Goal: Task Accomplishment & Management: Manage account settings

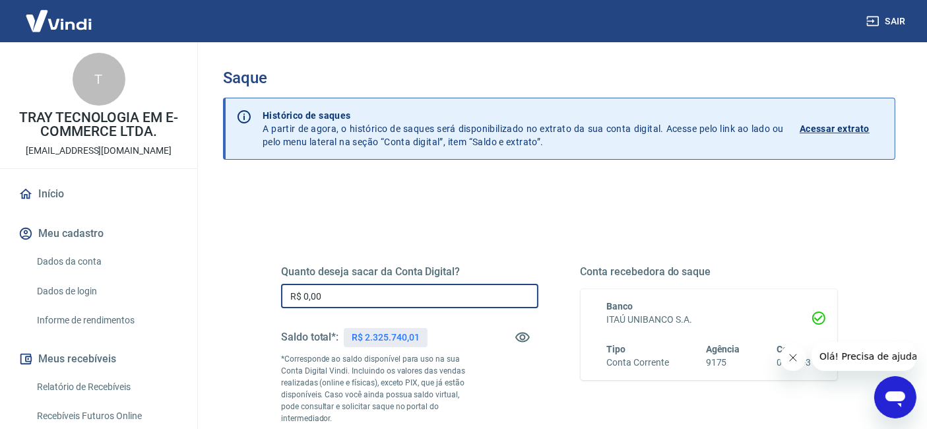
click at [346, 292] on input "R$ 0,00" at bounding box center [409, 296] width 257 height 24
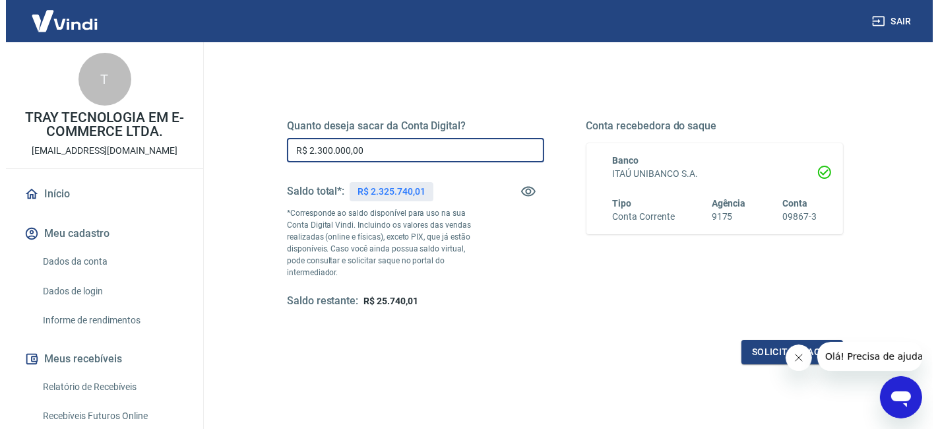
scroll to position [146, 0]
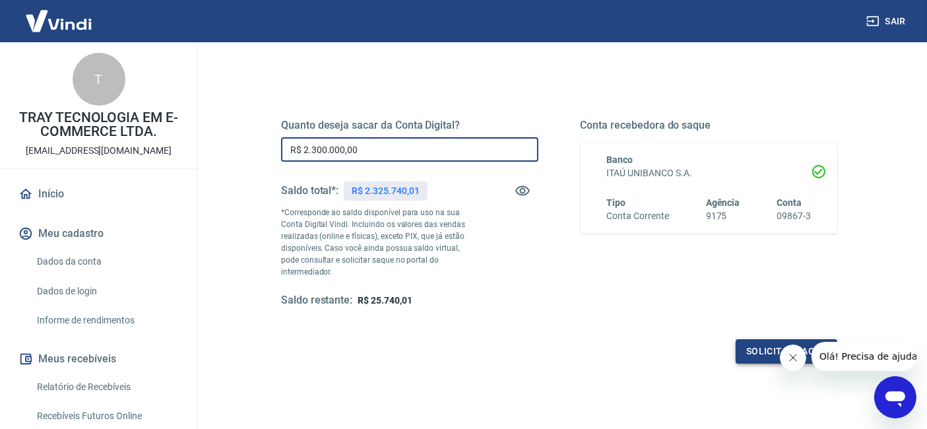
type input "R$ 2.300.000,00"
click at [761, 355] on button "Solicitar saque" at bounding box center [786, 351] width 102 height 24
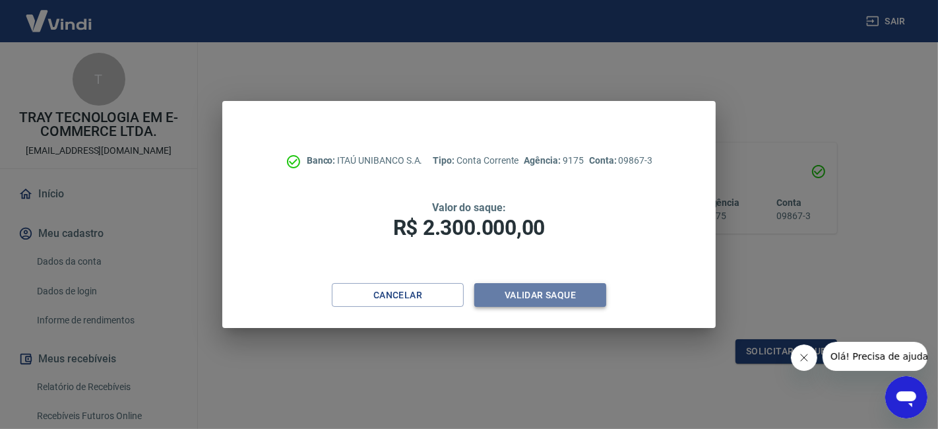
click at [565, 291] on button "Validar saque" at bounding box center [540, 295] width 132 height 24
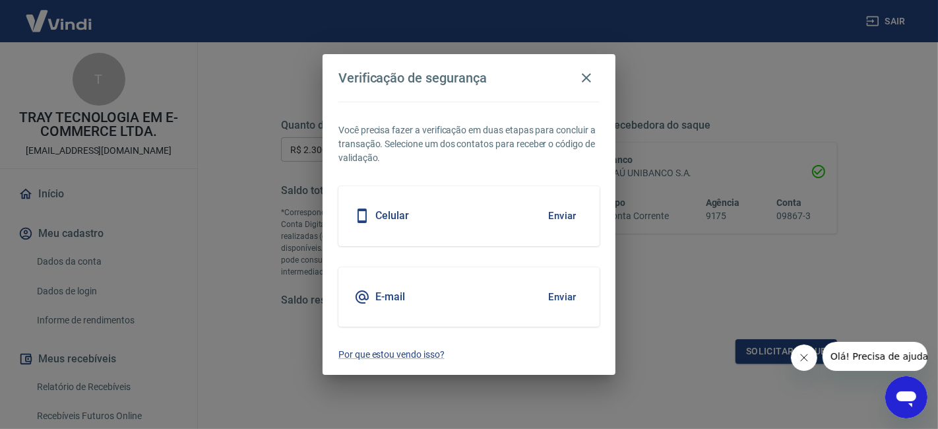
click at [553, 297] on button "Enviar" at bounding box center [562, 297] width 43 height 28
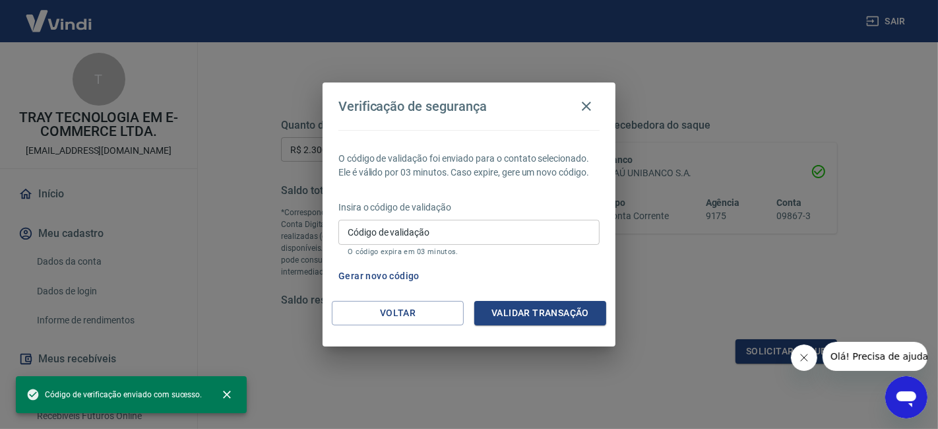
click at [437, 234] on input "Código de validação" at bounding box center [468, 232] width 261 height 24
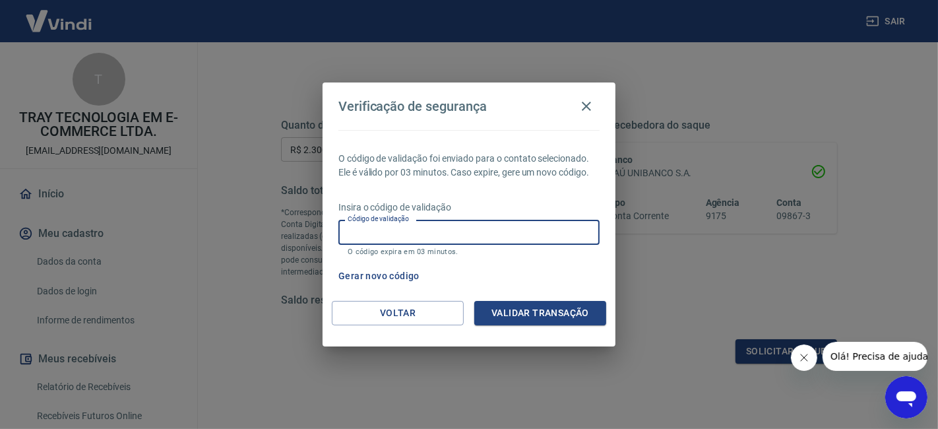
paste input "641515"
type input "641515"
drag, startPoint x: 522, startPoint y: 310, endPoint x: 533, endPoint y: 312, distance: 11.4
click at [522, 311] on button "Validar transação" at bounding box center [540, 313] width 132 height 24
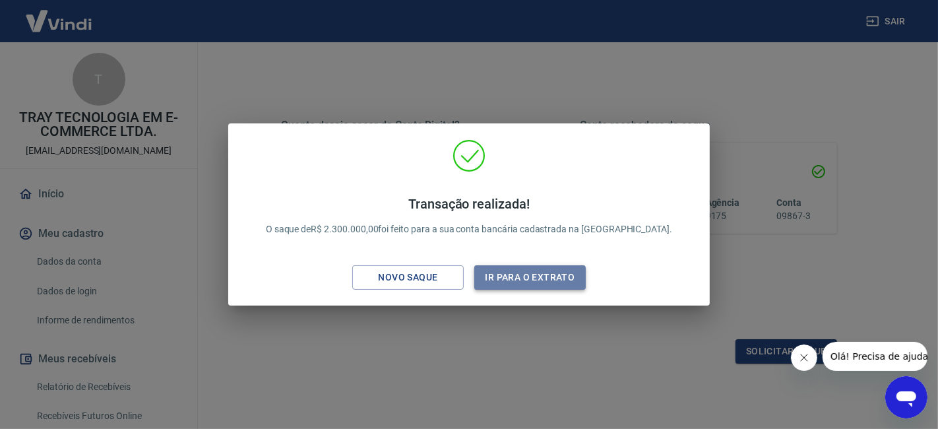
click at [509, 285] on button "Ir para o extrato" at bounding box center [529, 277] width 111 height 24
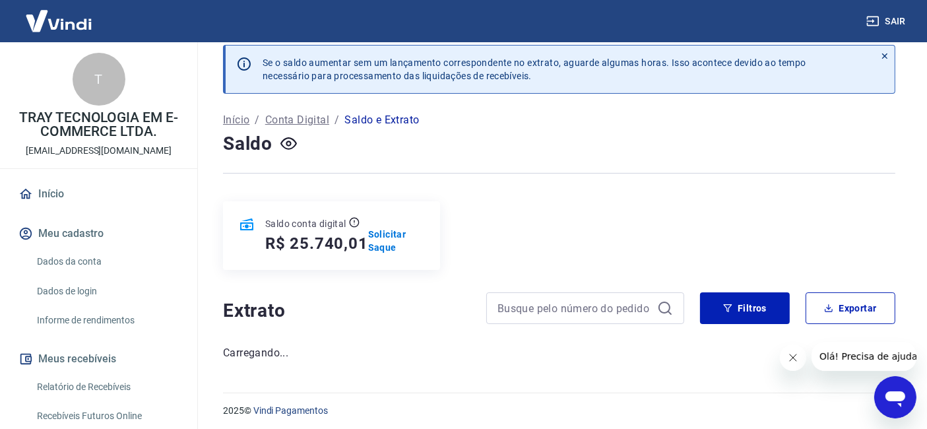
scroll to position [17, 0]
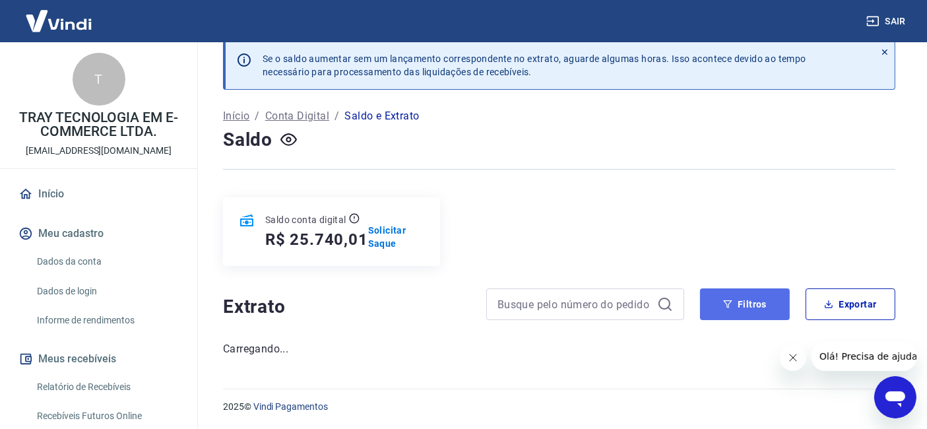
click at [737, 306] on button "Filtros" at bounding box center [745, 304] width 90 height 32
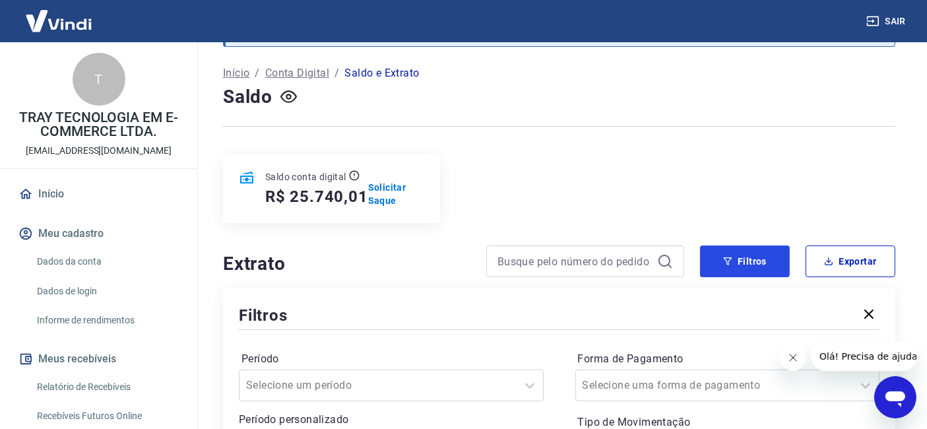
scroll to position [237, 0]
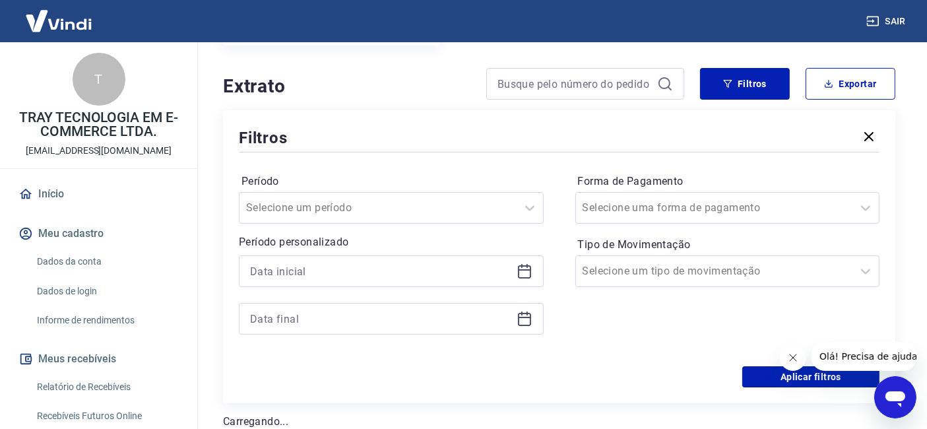
click at [520, 266] on icon at bounding box center [524, 271] width 16 height 16
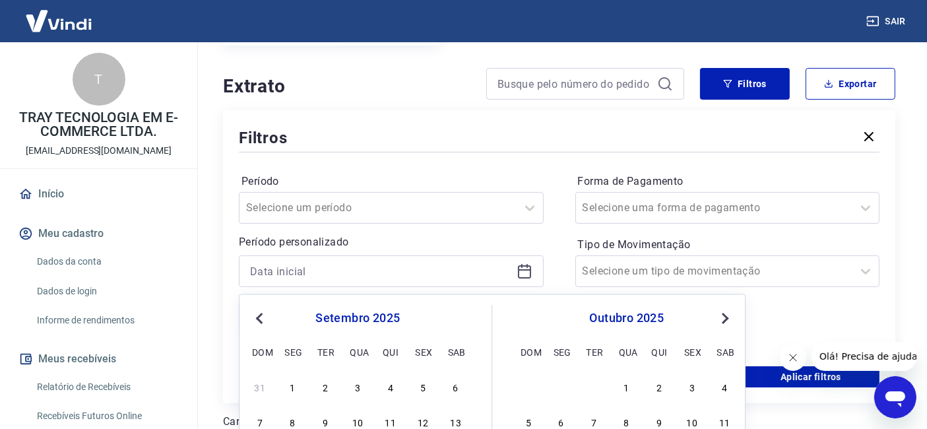
click at [264, 315] on button "Previous Month" at bounding box center [259, 319] width 16 height 16
click at [255, 315] on button "Previous Month" at bounding box center [259, 319] width 16 height 16
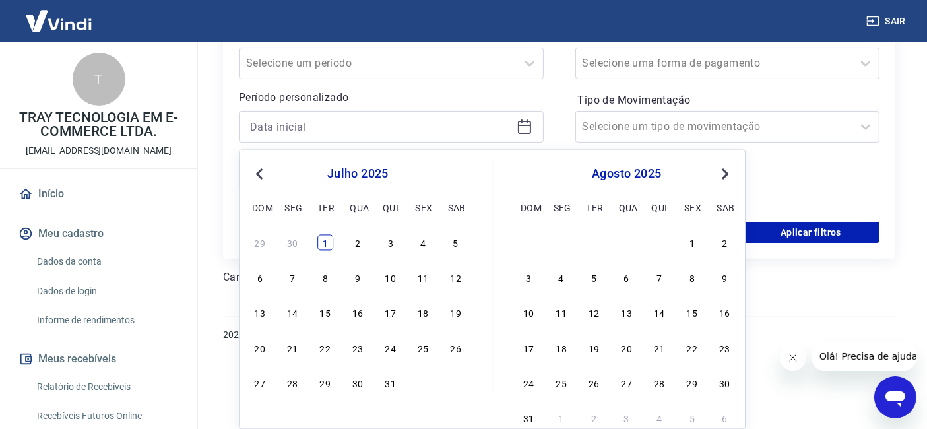
click at [324, 247] on div "1" at bounding box center [325, 242] width 16 height 16
type input "01/07/2025"
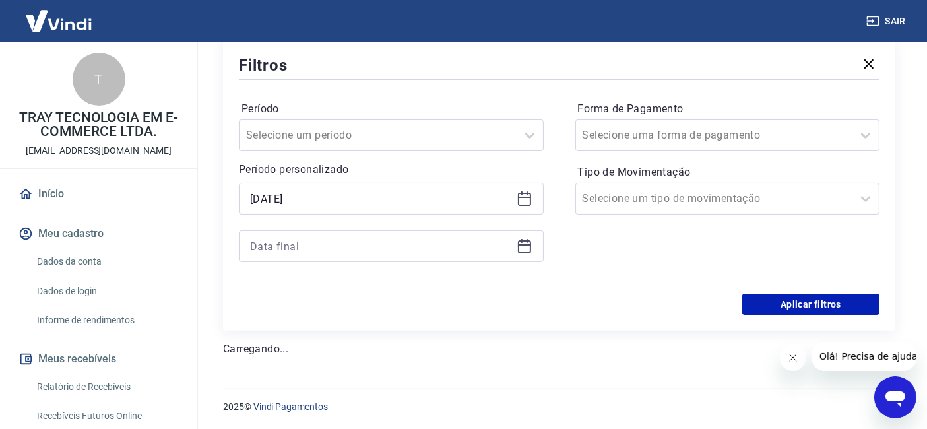
click at [517, 245] on icon at bounding box center [524, 246] width 16 height 16
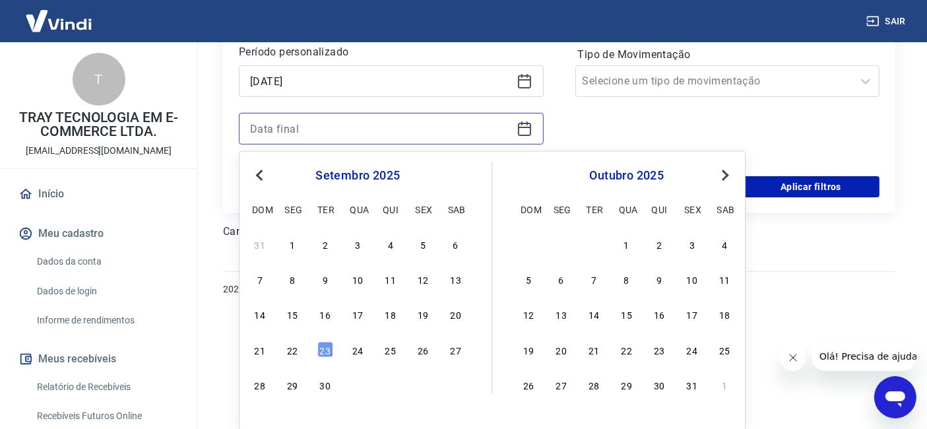
scroll to position [429, 0]
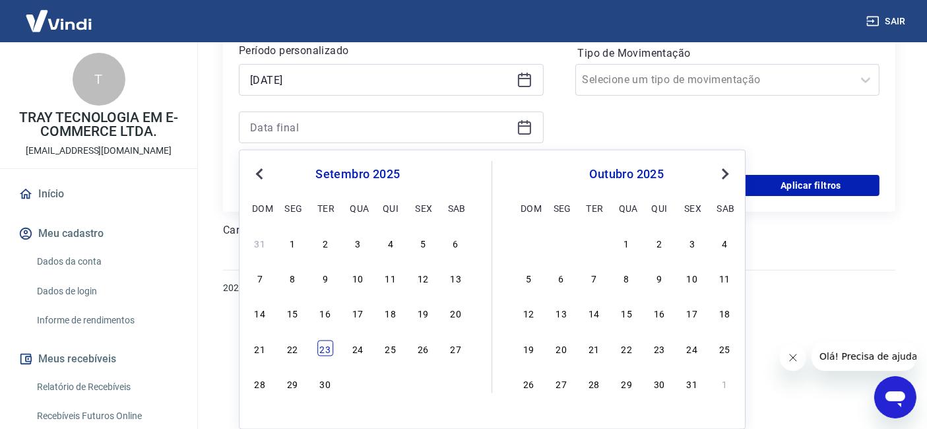
click at [324, 350] on div "23" at bounding box center [325, 348] width 16 height 16
type input "23/09/2025"
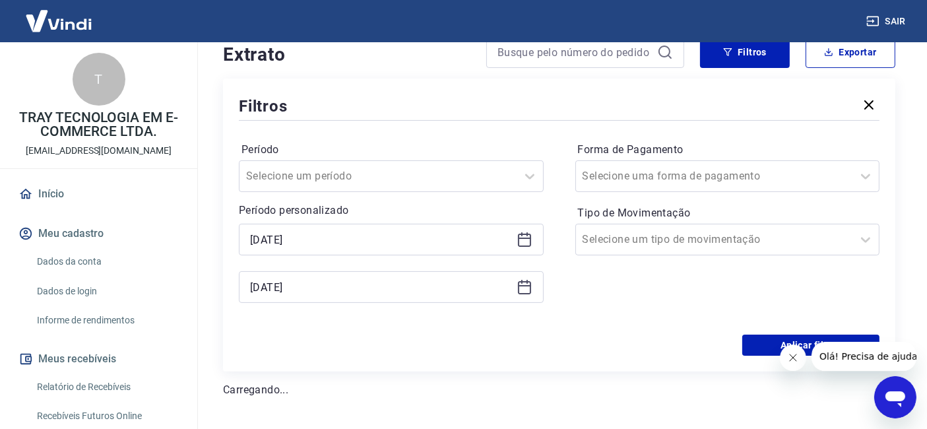
scroll to position [237, 0]
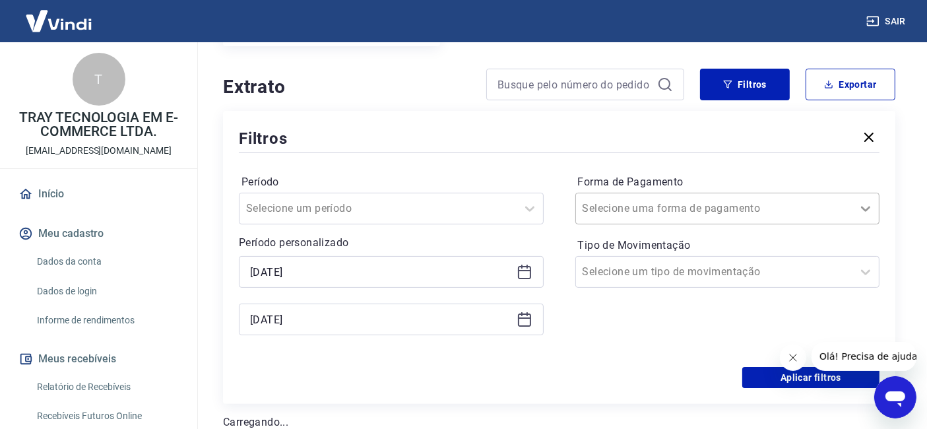
click at [856, 216] on div at bounding box center [865, 208] width 26 height 26
click at [478, 164] on div "Período Selecione um período Período personalizado Selected date: terça-feira, …" at bounding box center [559, 261] width 641 height 211
click at [865, 268] on icon at bounding box center [866, 272] width 16 height 16
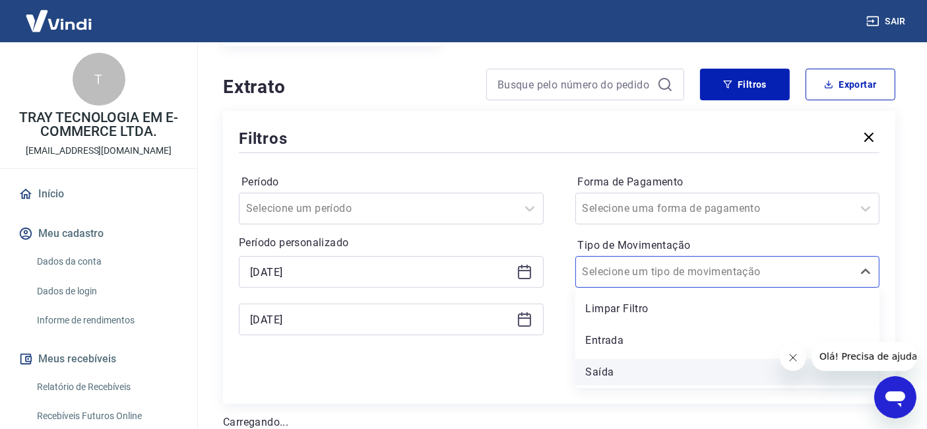
click at [597, 369] on div "Saída" at bounding box center [727, 372] width 305 height 26
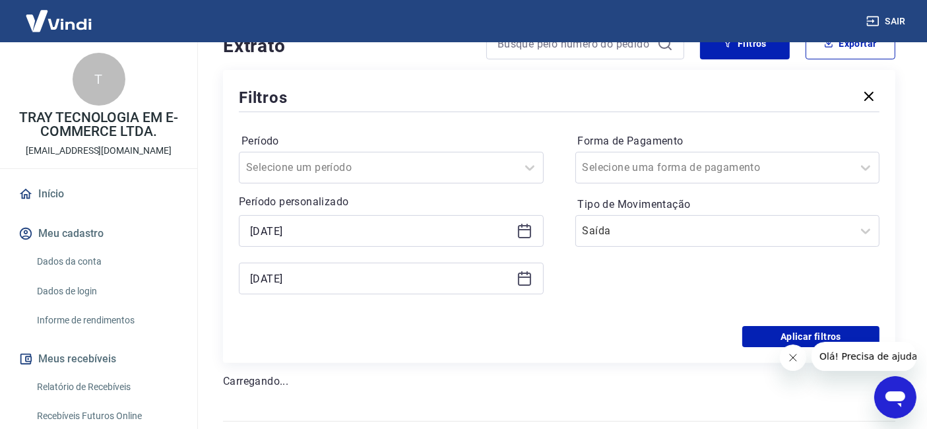
scroll to position [310, 0]
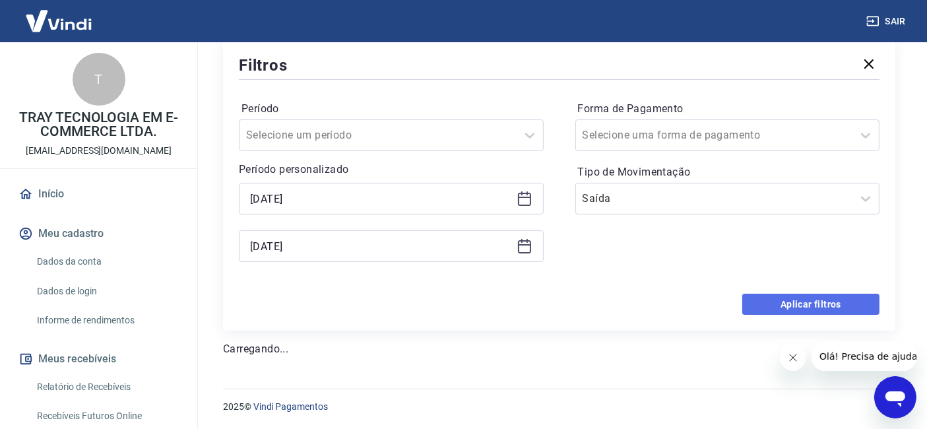
click at [784, 310] on button "Aplicar filtros" at bounding box center [810, 304] width 137 height 21
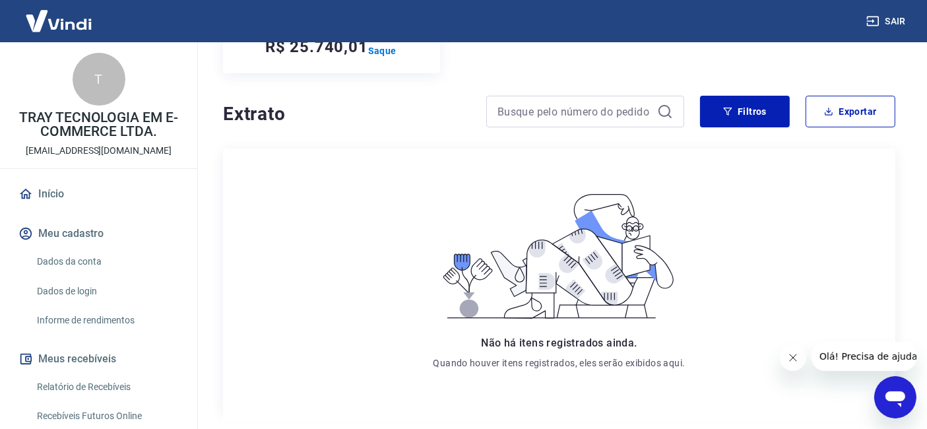
scroll to position [130, 0]
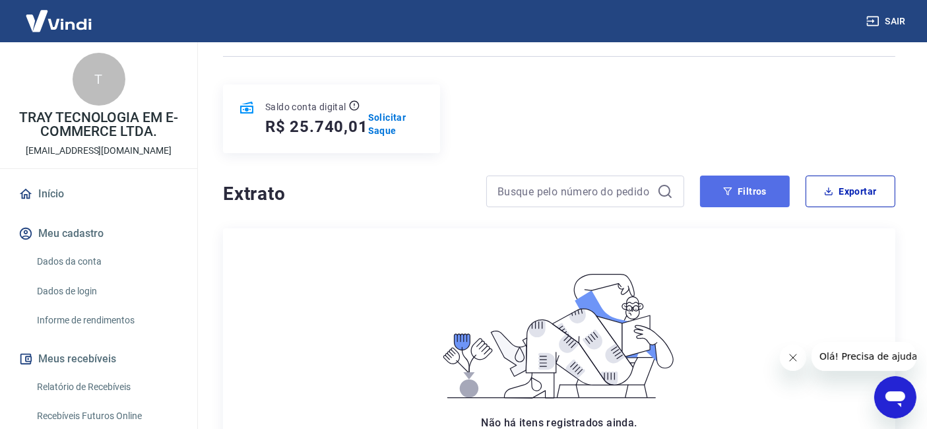
click at [757, 189] on button "Filtros" at bounding box center [745, 191] width 90 height 32
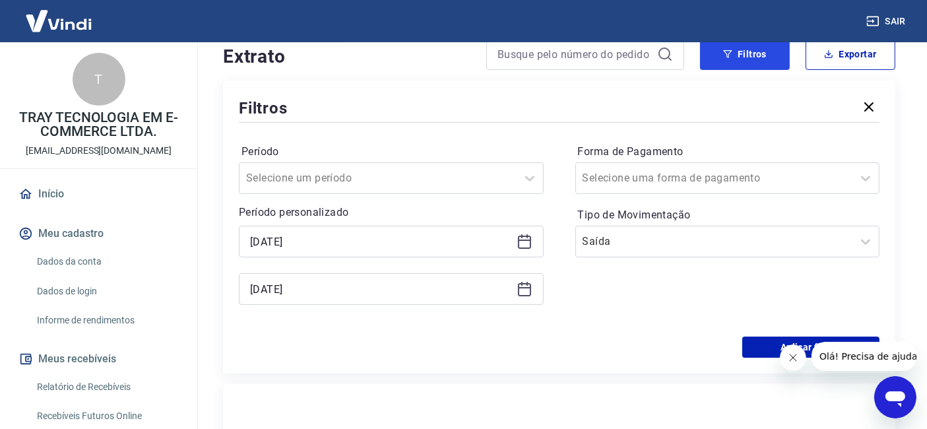
scroll to position [276, 0]
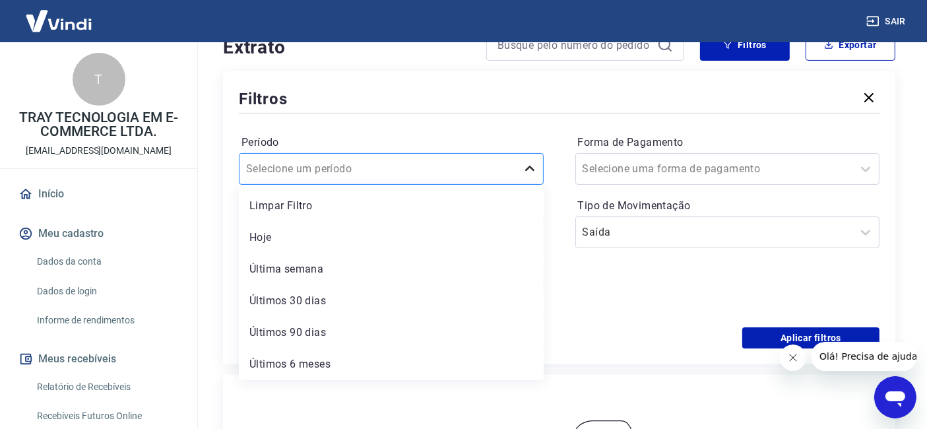
click at [531, 169] on icon at bounding box center [529, 168] width 9 height 5
click at [603, 351] on div "Filtros Período option Últimos 90 dias focused, 5 of 6. 6 results available. Us…" at bounding box center [559, 217] width 672 height 293
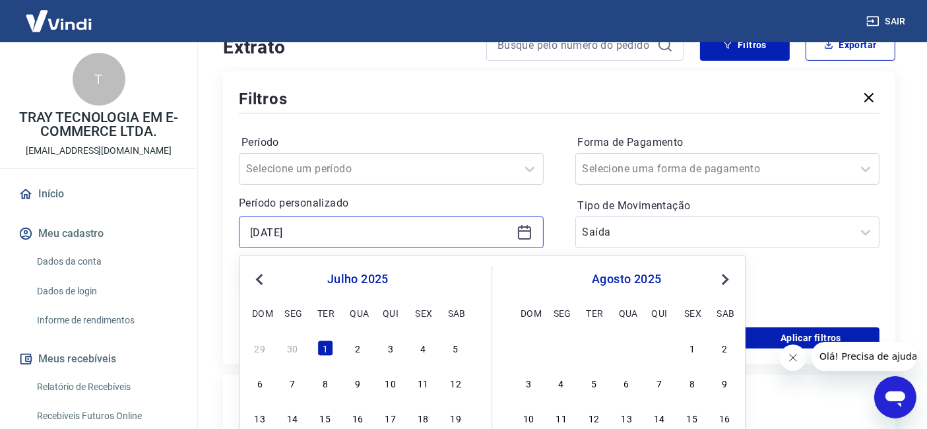
click at [388, 236] on input "01/07/2025" at bounding box center [380, 232] width 261 height 20
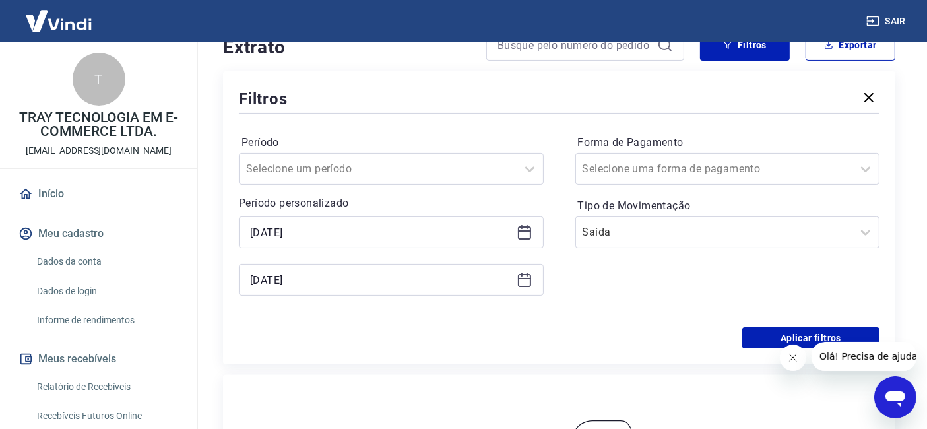
click at [803, 295] on div "Forma de Pagamento Selecione uma forma de pagamento Tipo de Movimentação Saída" at bounding box center [727, 221] width 305 height 179
click at [869, 168] on icon at bounding box center [866, 169] width 16 height 16
click at [555, 127] on div "Período Selecione um período Período personalizado 01/07/2025 23/09/2025 Forma …" at bounding box center [559, 221] width 641 height 211
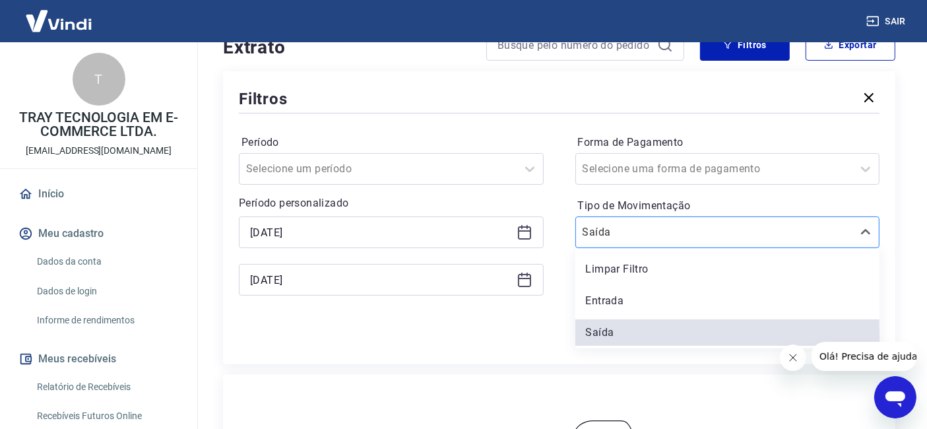
click at [697, 228] on input "Tipo de Movimentação" at bounding box center [648, 232] width 133 height 16
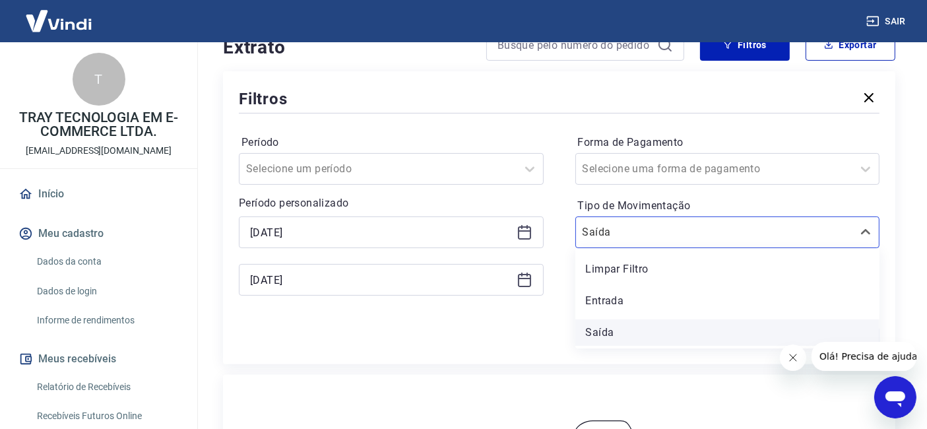
click at [707, 342] on div "Saída" at bounding box center [727, 332] width 305 height 26
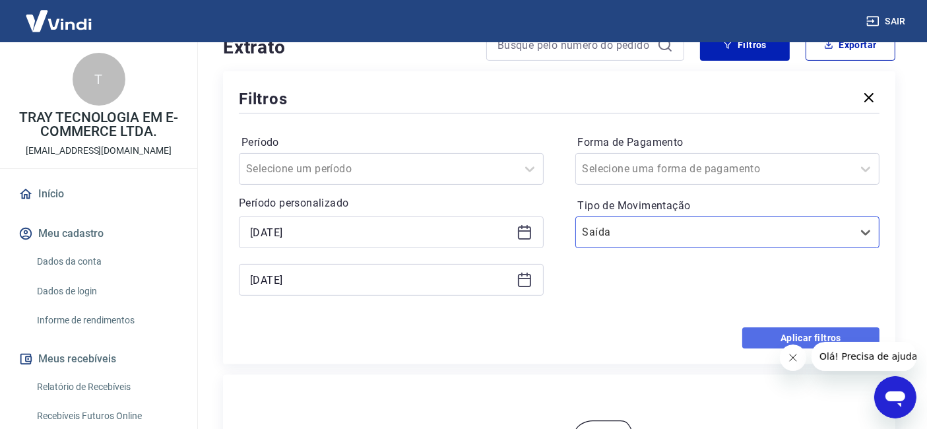
click at [799, 331] on button "Aplicar filtros" at bounding box center [810, 337] width 137 height 21
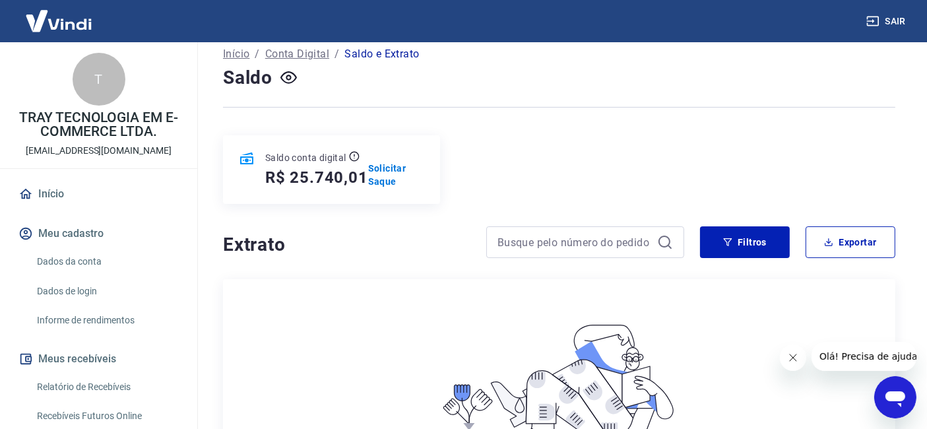
scroll to position [56, 0]
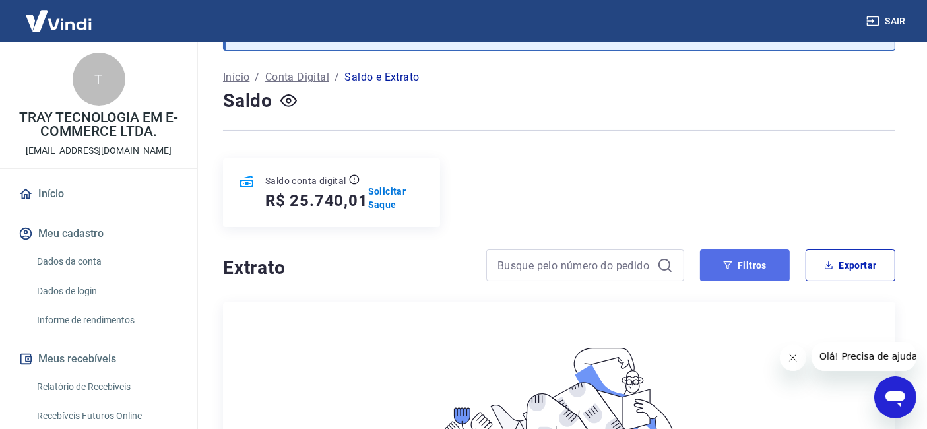
click at [765, 268] on button "Filtros" at bounding box center [745, 265] width 90 height 32
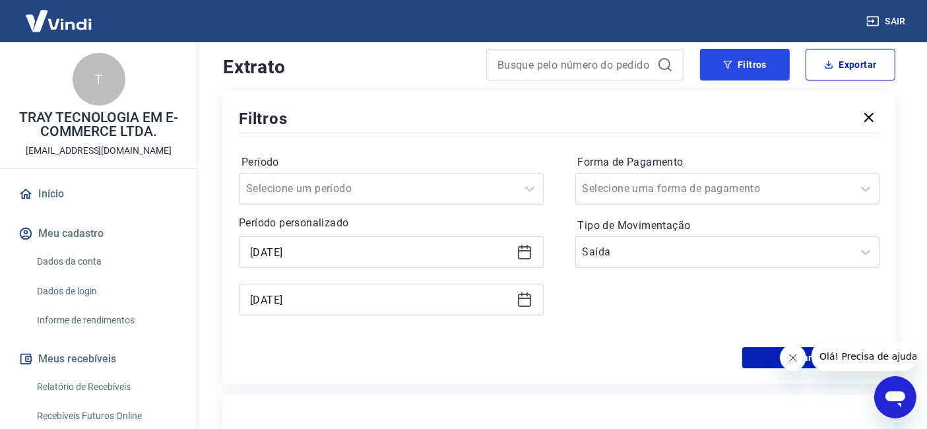
scroll to position [276, 0]
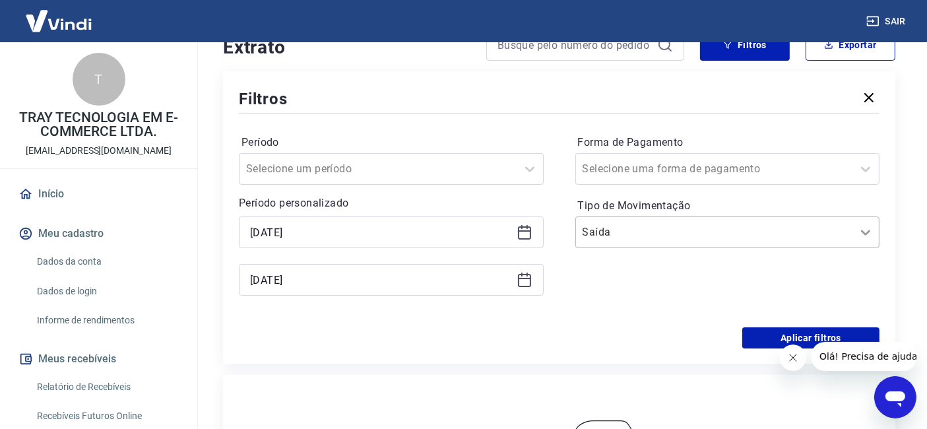
click at [863, 228] on icon at bounding box center [866, 232] width 16 height 16
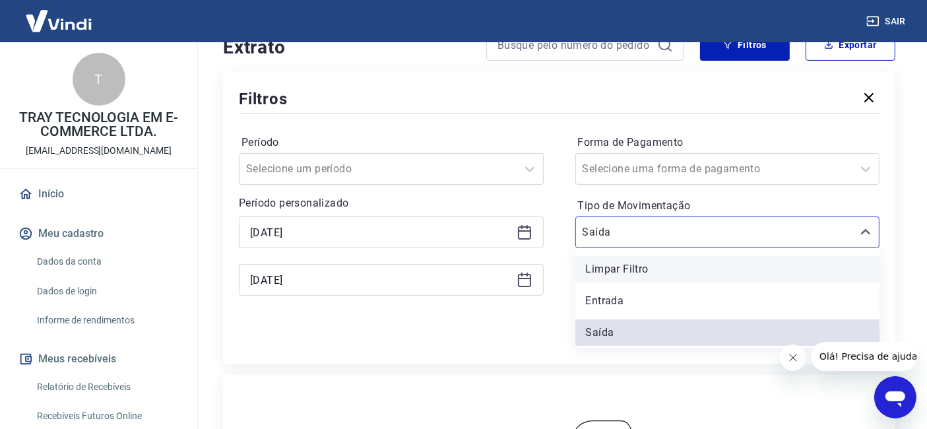
click at [634, 270] on div "Limpar Filtro" at bounding box center [727, 269] width 305 height 26
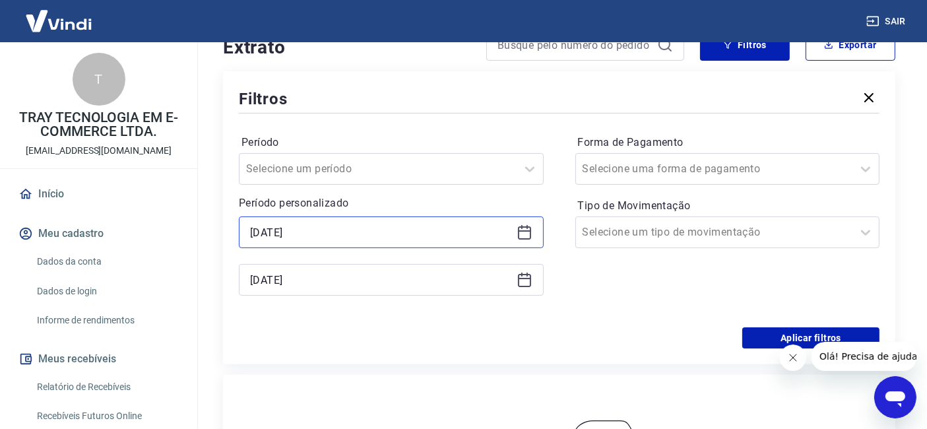
click at [406, 229] on input "01/07/2025" at bounding box center [380, 232] width 261 height 20
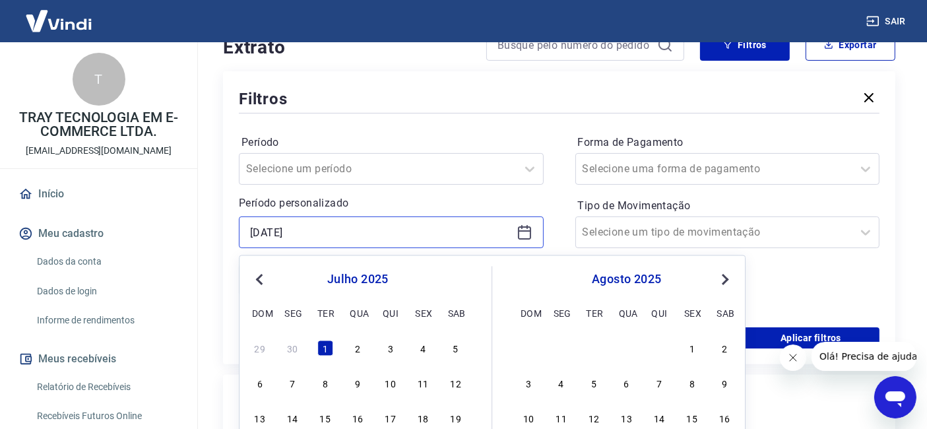
click at [407, 229] on input "01/07/2025" at bounding box center [380, 232] width 261 height 20
click at [569, 225] on div "Período Selecione um período Período personalizado 01/07/2025 Previous Month Ne…" at bounding box center [559, 221] width 641 height 211
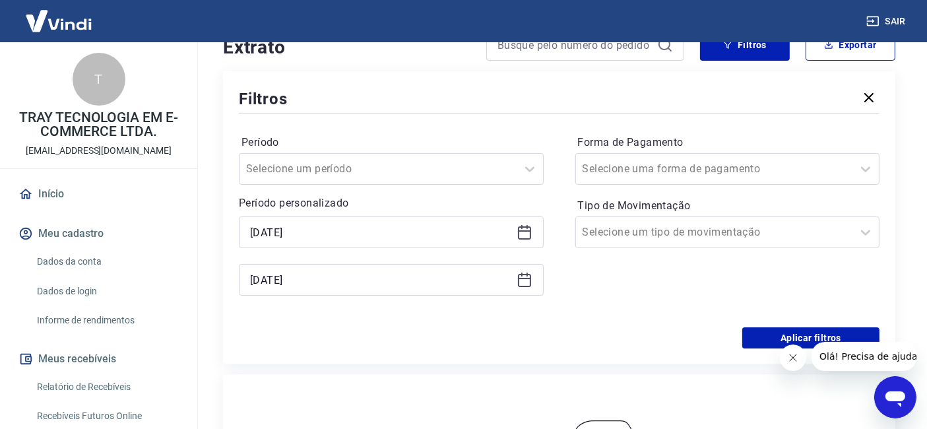
click at [524, 277] on icon at bounding box center [524, 280] width 16 height 16
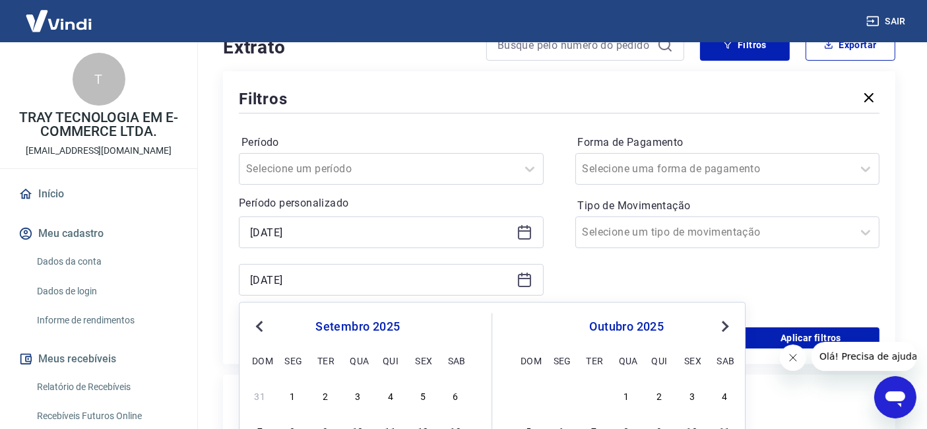
click at [258, 330] on button "Previous Month" at bounding box center [259, 327] width 16 height 16
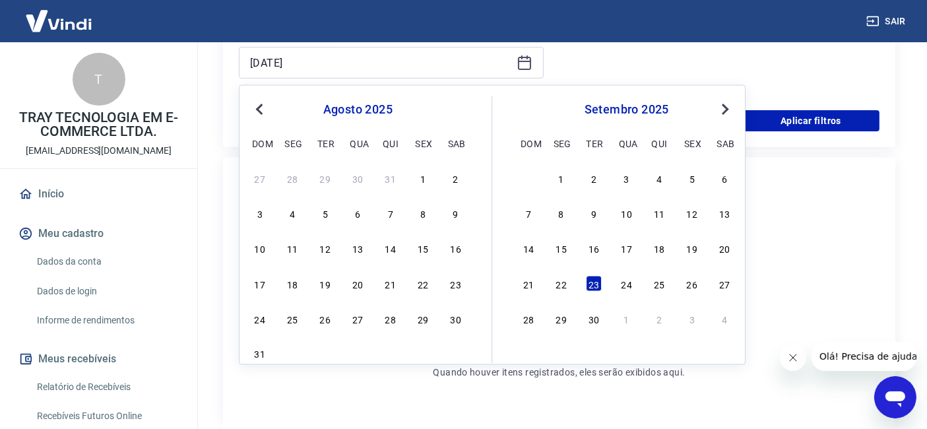
scroll to position [496, 0]
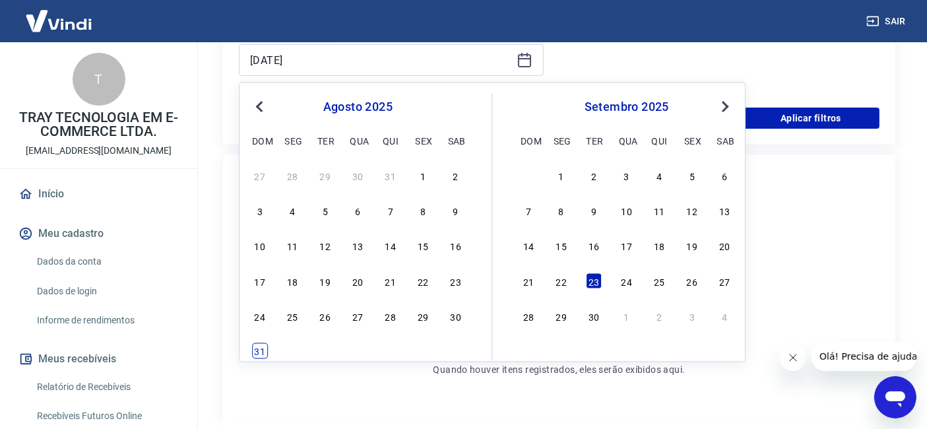
click at [254, 354] on div "31" at bounding box center [260, 351] width 16 height 16
type input "31/08/2025"
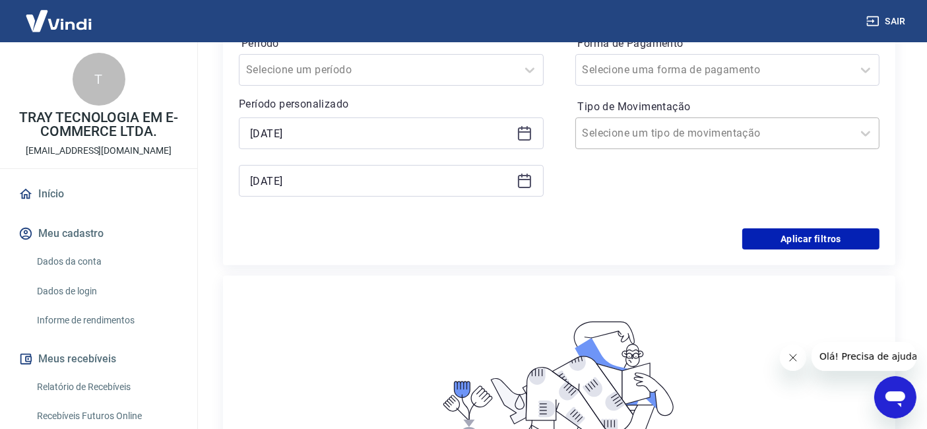
scroll to position [203, 0]
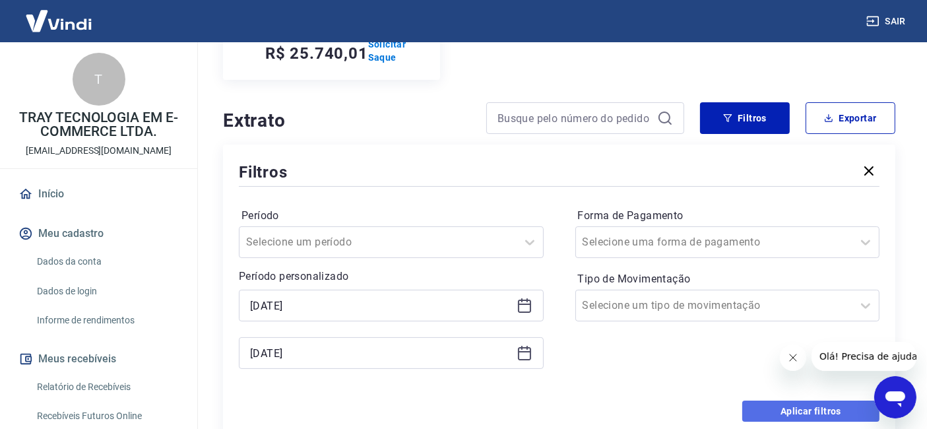
click at [800, 412] on button "Aplicar filtros" at bounding box center [810, 410] width 137 height 21
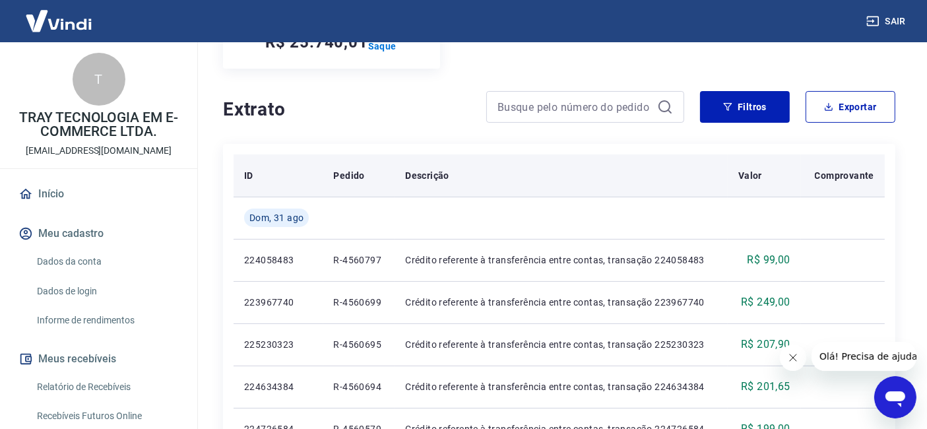
scroll to position [203, 0]
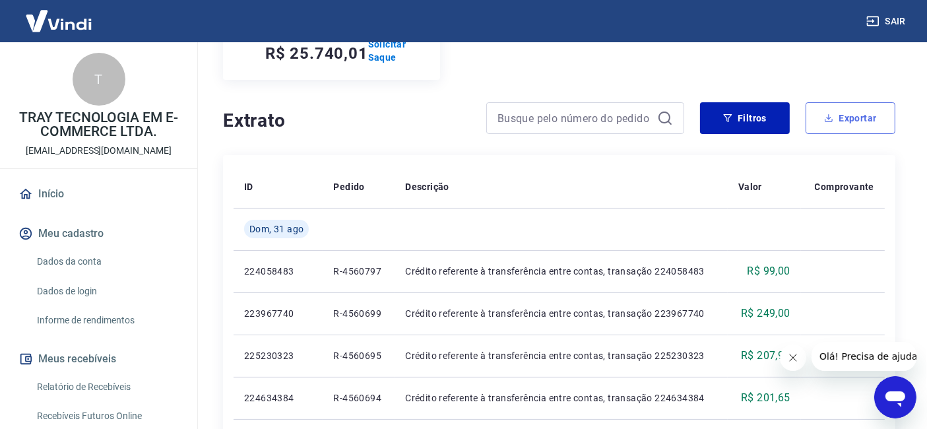
click at [861, 115] on button "Exportar" at bounding box center [850, 118] width 90 height 32
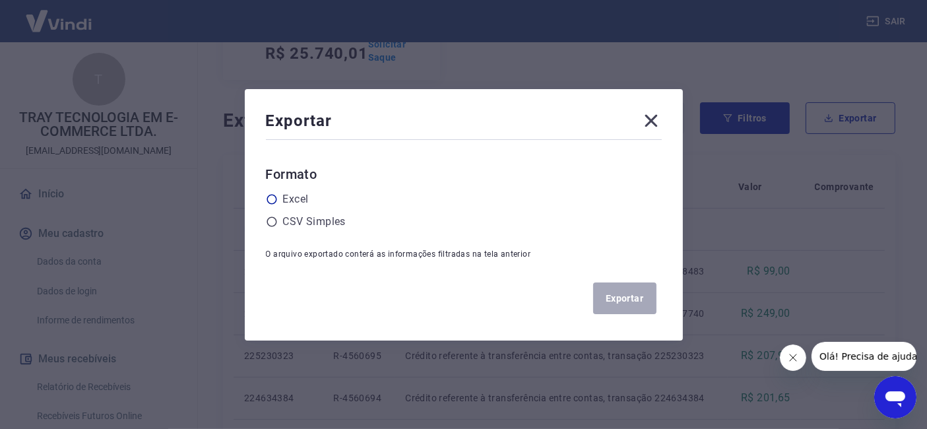
click at [286, 206] on div "Excel" at bounding box center [464, 199] width 396 height 16
click at [294, 199] on label "Excel" at bounding box center [296, 199] width 26 height 16
click at [0, 0] on input "radio" at bounding box center [0, 0] width 0 height 0
click at [609, 289] on button "Exportar" at bounding box center [624, 298] width 63 height 32
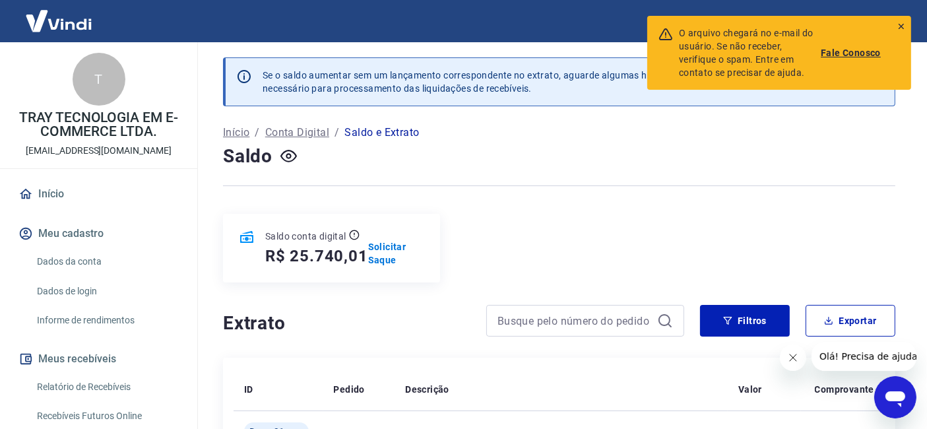
scroll to position [0, 0]
